Goal: Transaction & Acquisition: Book appointment/travel/reservation

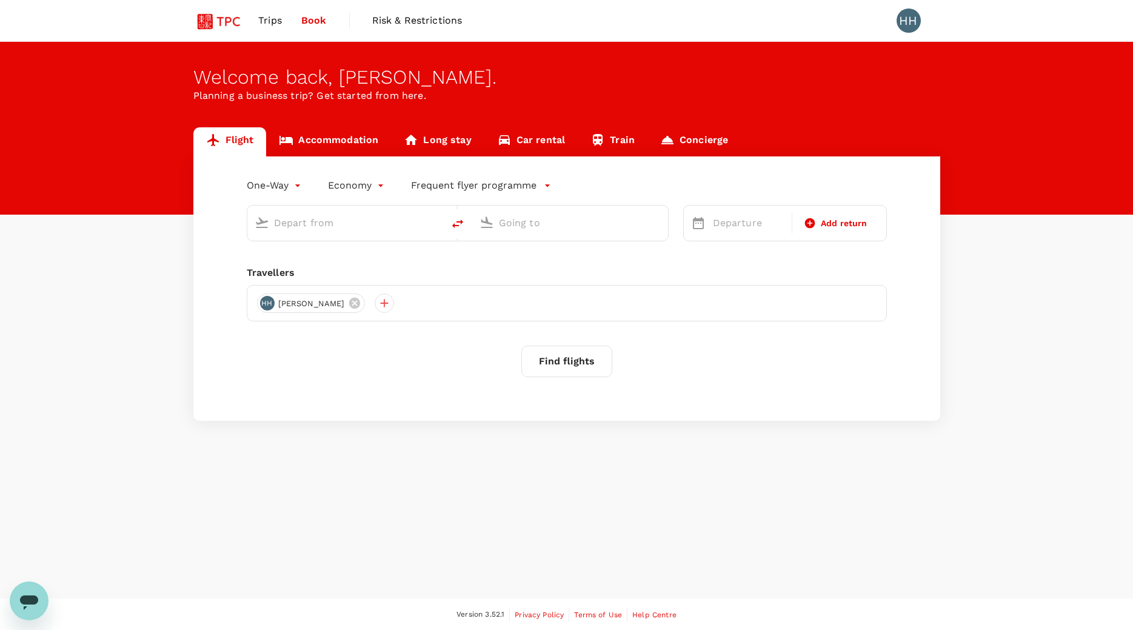
type input "roundtrip"
type input "Singapore Changi (SIN)"
type input "Beijing Capital Intl ([GEOGRAPHIC_DATA])"
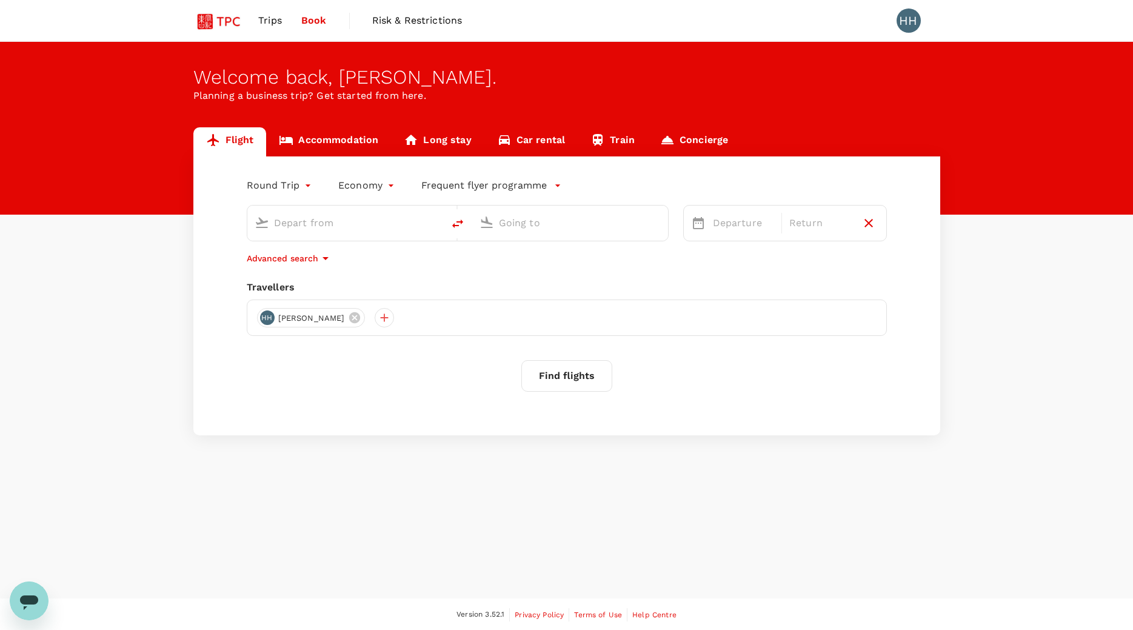
type input "Singapore Changi (SIN)"
type input "Beijing Capital Intl ([GEOGRAPHIC_DATA])"
click at [616, 28] on div "Trips Book Risk & Restrictions HH" at bounding box center [566, 20] width 747 height 41
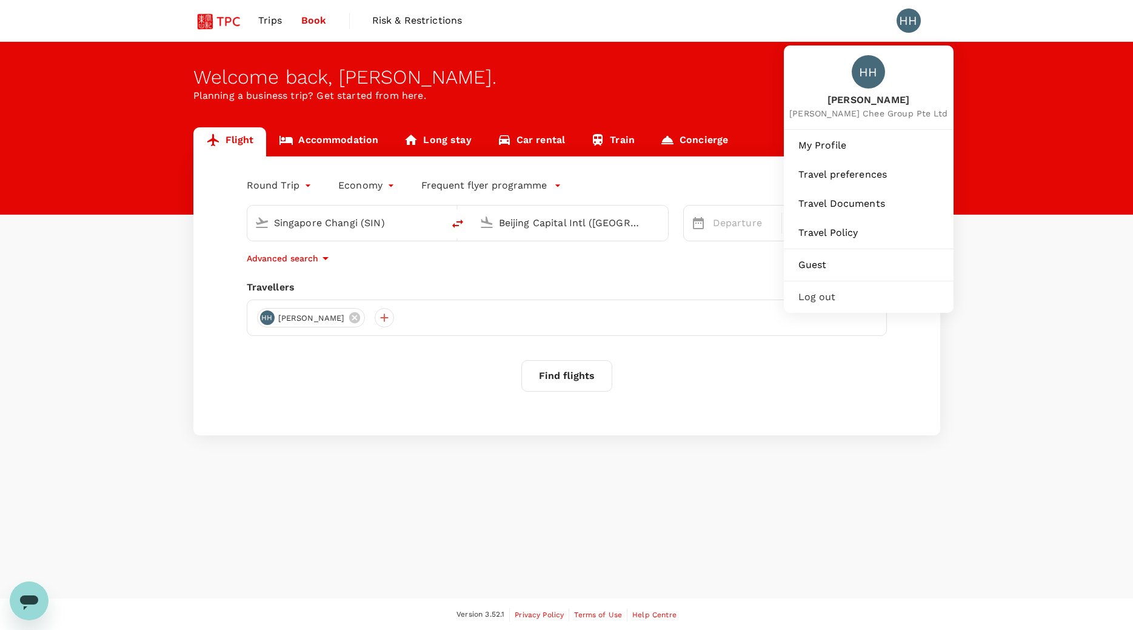
click at [901, 21] on div "HH" at bounding box center [908, 20] width 24 height 24
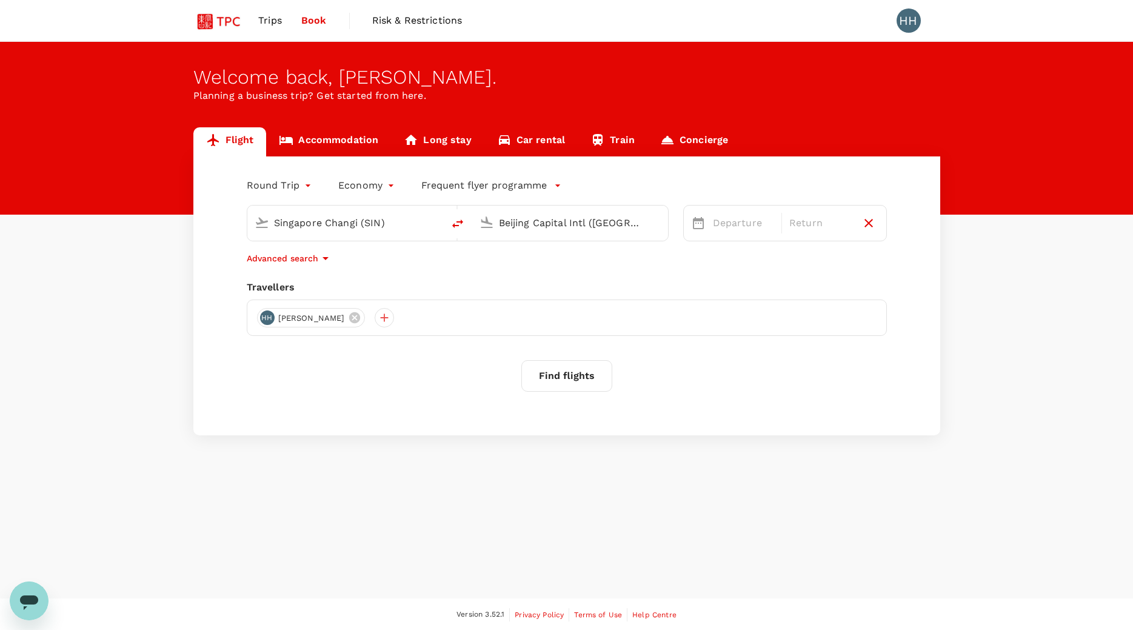
click at [902, 21] on div "HH" at bounding box center [908, 20] width 24 height 24
click at [748, 407] on div "Round Trip roundtrip Economy economy Frequent flyer programme [GEOGRAPHIC_DATA]…" at bounding box center [566, 295] width 747 height 279
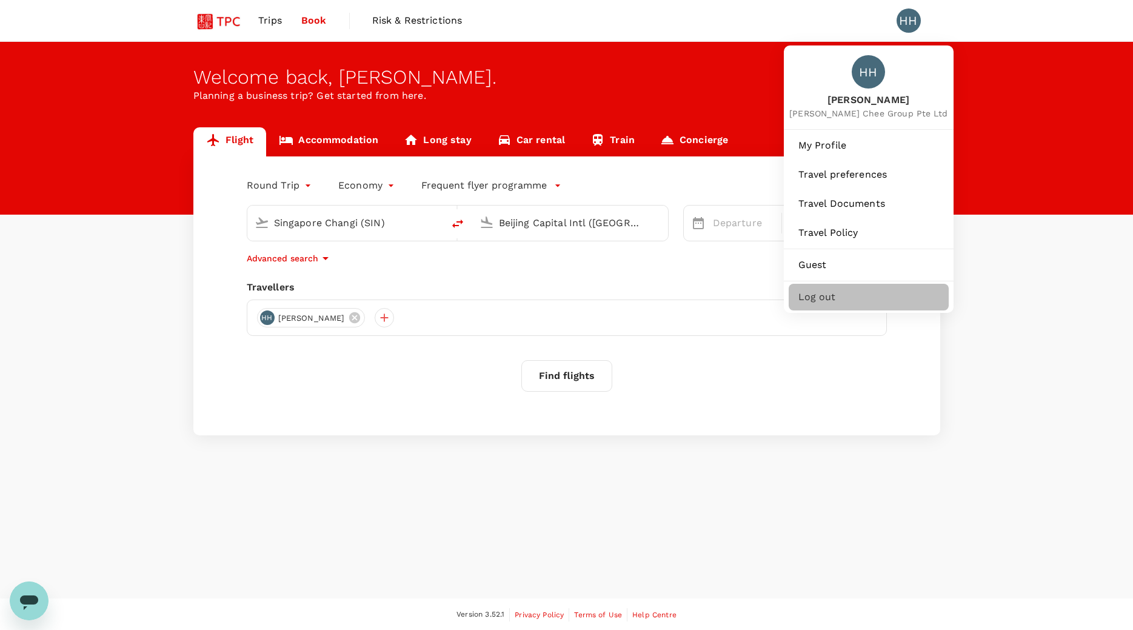
click at [823, 296] on span "Log out" at bounding box center [868, 297] width 141 height 15
